Goal: Task Accomplishment & Management: Manage account settings

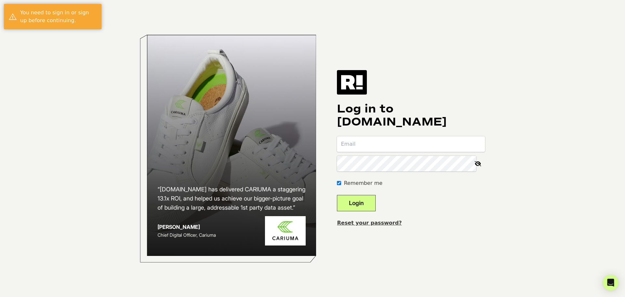
type input "[PERSON_NAME][EMAIL_ADDRESS][DOMAIN_NAME]"
click at [371, 204] on button "Login" at bounding box center [356, 203] width 39 height 16
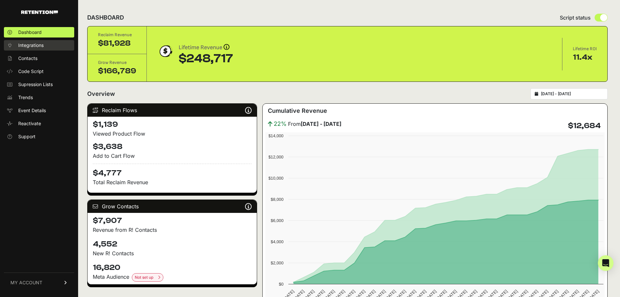
click at [42, 47] on span "Integrations" at bounding box center [30, 45] width 25 height 7
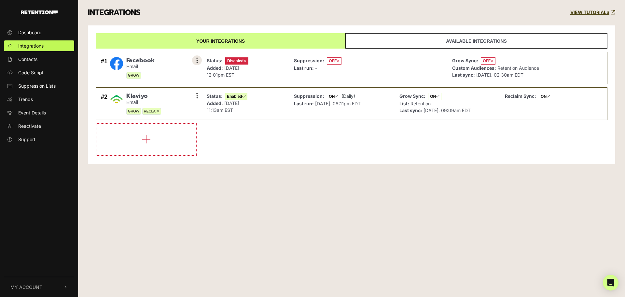
click at [198, 61] on button at bounding box center [197, 60] width 10 height 10
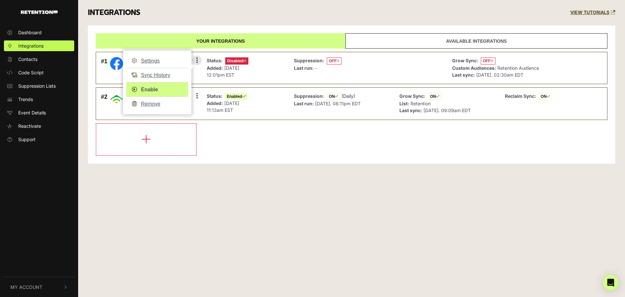
click at [155, 92] on link "Enable" at bounding box center [157, 89] width 62 height 15
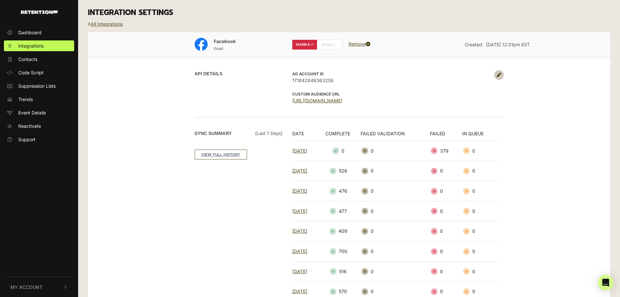
click at [328, 44] on label "ENABLE" at bounding box center [329, 45] width 25 height 10
click at [331, 42] on label "ENABLE" at bounding box center [329, 45] width 25 height 10
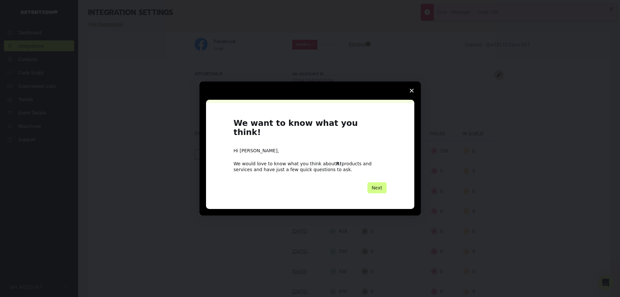
click at [414, 94] on span "Close survey" at bounding box center [412, 90] width 18 height 18
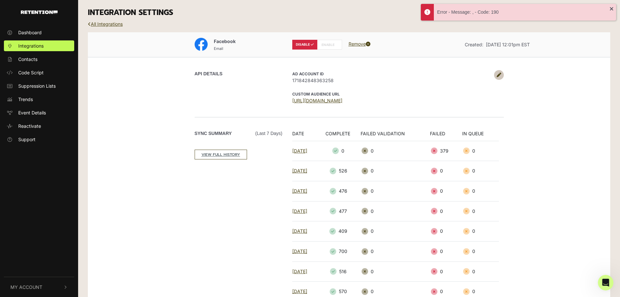
click at [405, 76] on p "AD Account ID 171842848363258" at bounding box center [391, 77] width 199 height 14
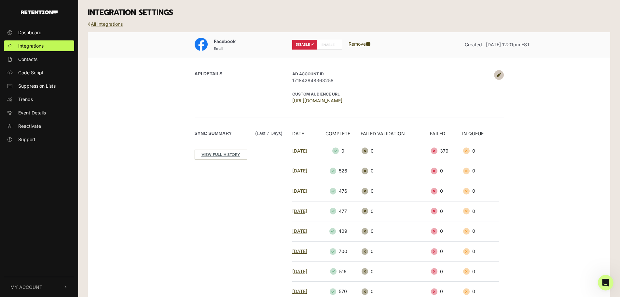
click at [323, 43] on label "ENABLE" at bounding box center [329, 45] width 25 height 10
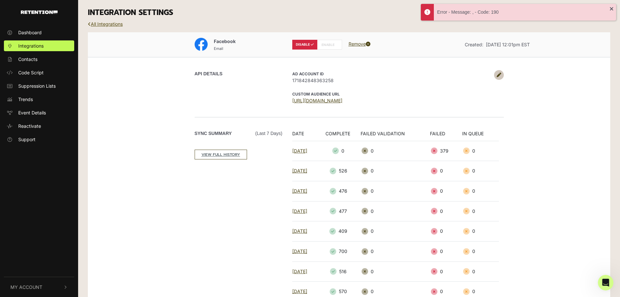
click at [112, 25] on link "All Integrations" at bounding box center [105, 24] width 35 height 6
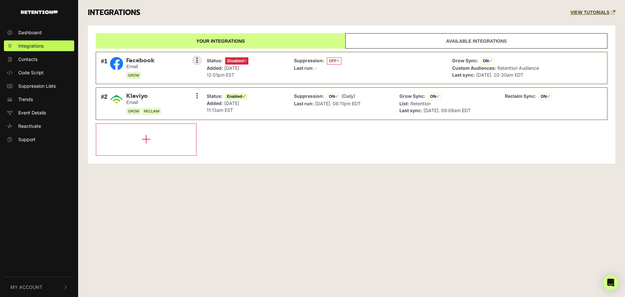
click at [434, 67] on div "Suppression: OFF Last run: -" at bounding box center [368, 67] width 155 height 25
click at [199, 60] on button at bounding box center [197, 60] width 10 height 10
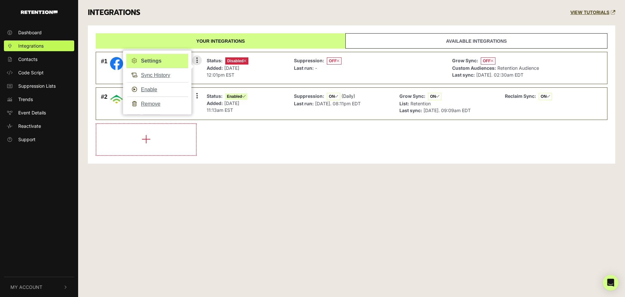
click at [156, 56] on link "Settings" at bounding box center [157, 61] width 62 height 14
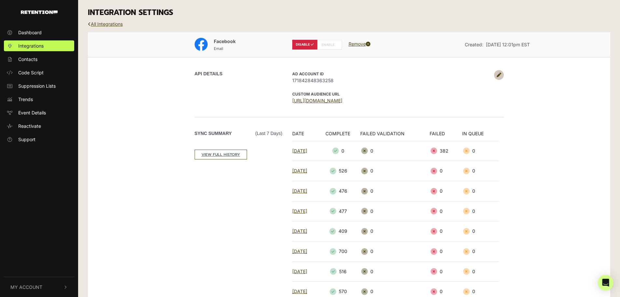
click at [500, 74] on icon at bounding box center [499, 75] width 5 height 5
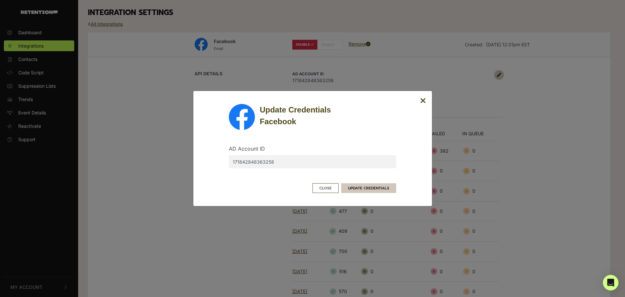
click at [385, 187] on button "UPDATE CREDENTIALS" at bounding box center [368, 188] width 55 height 10
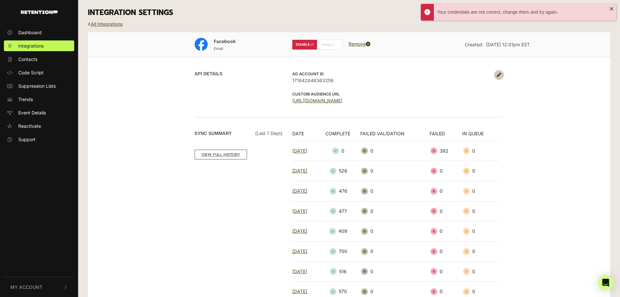
click at [334, 43] on label "ENABLE" at bounding box center [329, 45] width 25 height 10
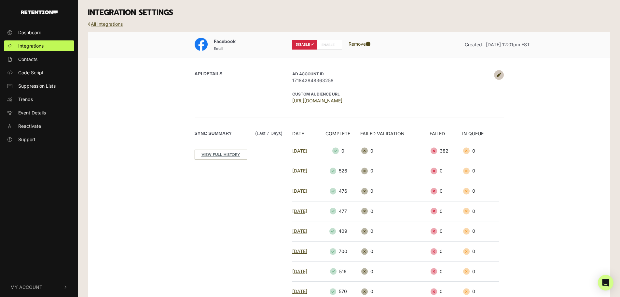
radio input "false"
radio input "true"
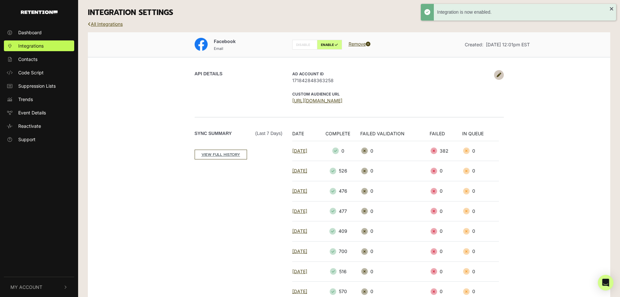
click at [110, 25] on link "All Integrations" at bounding box center [105, 24] width 35 height 6
